Goal: Information Seeking & Learning: Learn about a topic

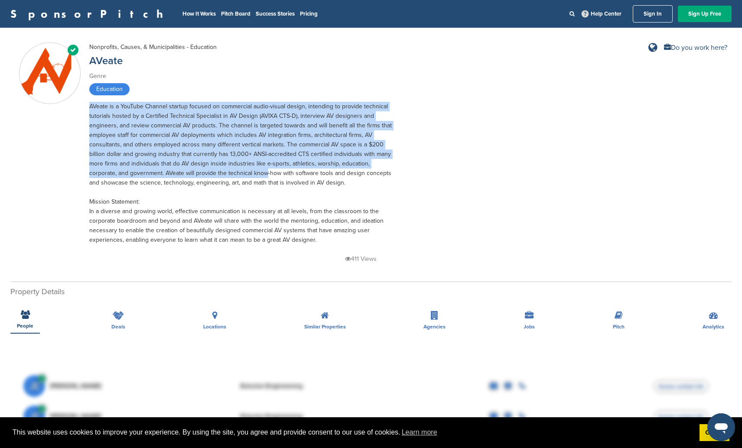
drag, startPoint x: 294, startPoint y: 89, endPoint x: 265, endPoint y: 170, distance: 86.7
click at [265, 170] on div "Nonprofits, Causes, & Municipalities - Education AVeate Genre Education Mission…" at bounding box center [241, 154] width 304 height 222
click at [229, 193] on div "AVeate is a YouTube Channel startup focused on commercial audio-visual design, …" at bounding box center [241, 173] width 304 height 143
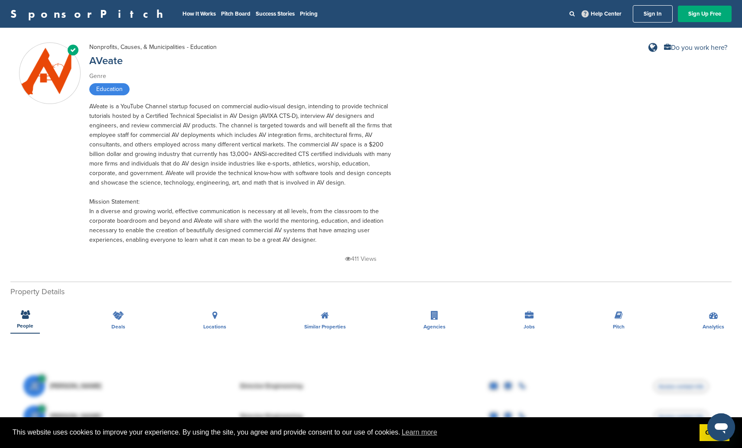
click at [437, 136] on div "Verified Nonprofits, Causes, & Municipalities - Education AVeate Genre Educatio…" at bounding box center [371, 156] width 704 height 226
click at [102, 61] on link "AVeate" at bounding box center [105, 61] width 33 height 13
click at [291, 198] on div "AVeate is a YouTube Channel startup focused on commercial audio-visual design, …" at bounding box center [241, 173] width 304 height 143
